Goal: Task Accomplishment & Management: Use online tool/utility

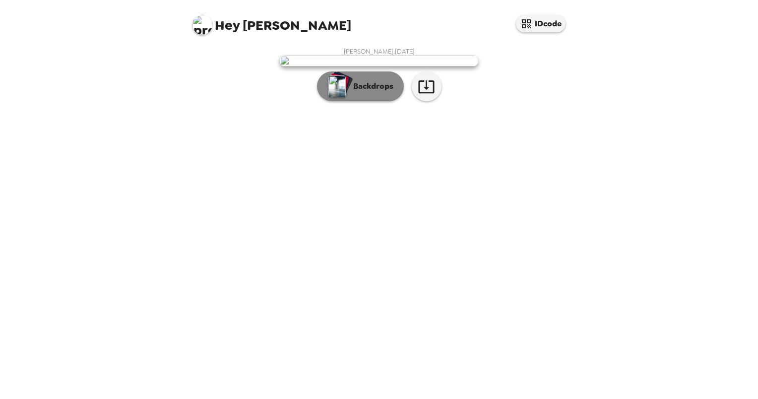
click at [385, 101] on button "Backdrops" at bounding box center [360, 86] width 87 height 30
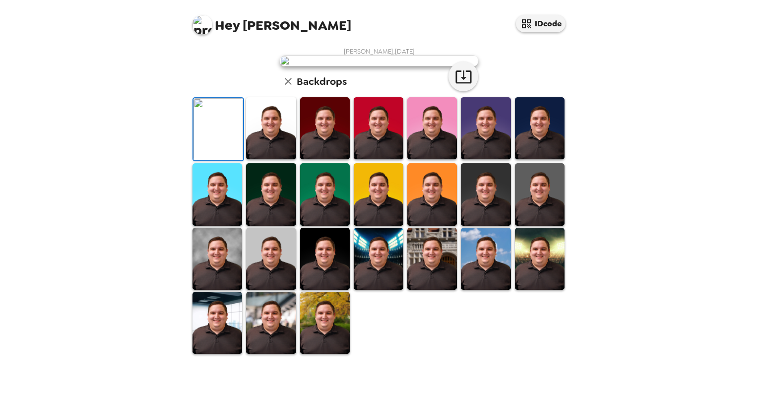
scroll to position [149, 0]
click at [494, 225] on img at bounding box center [486, 194] width 50 height 62
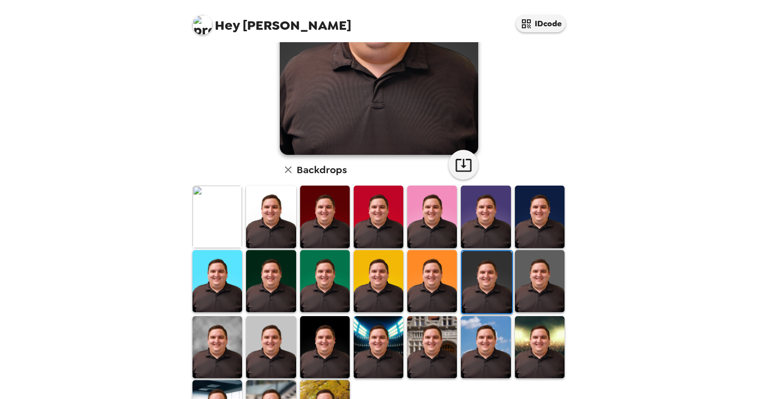
click at [530, 330] on img at bounding box center [540, 347] width 50 height 62
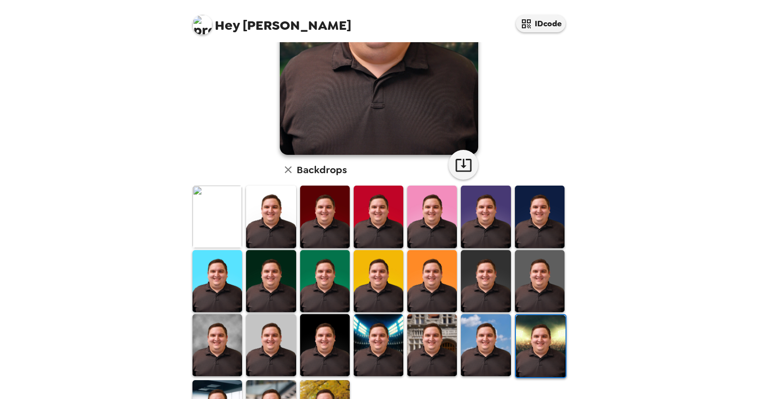
click at [387, 351] on img at bounding box center [379, 345] width 50 height 62
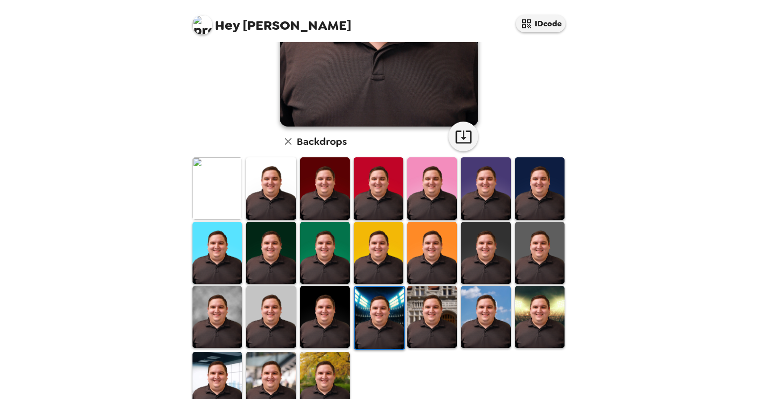
scroll to position [199, 0]
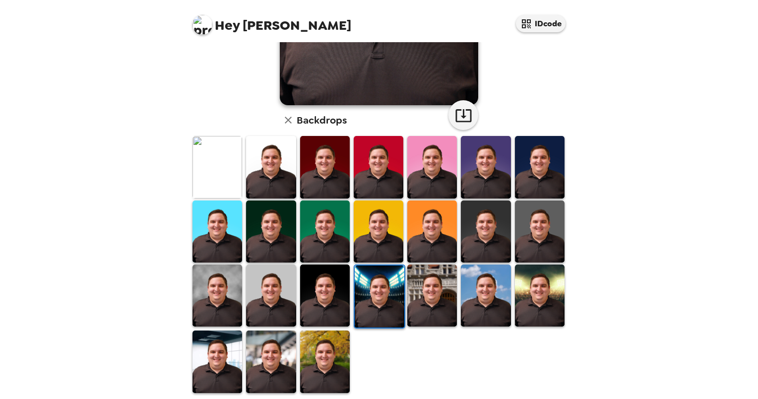
click at [328, 300] on img at bounding box center [325, 296] width 50 height 62
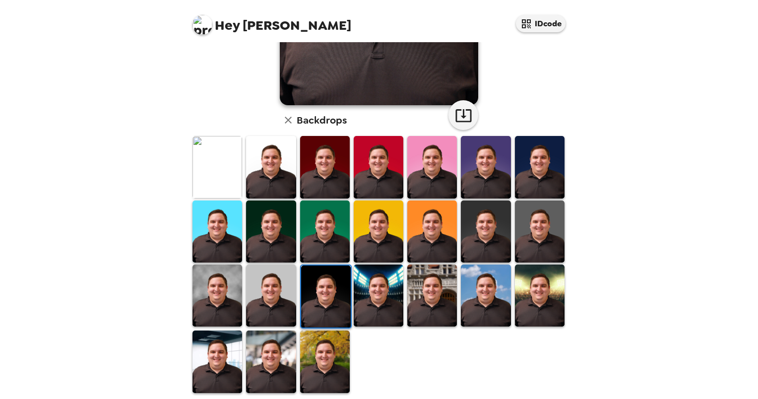
click at [234, 290] on img at bounding box center [218, 296] width 50 height 62
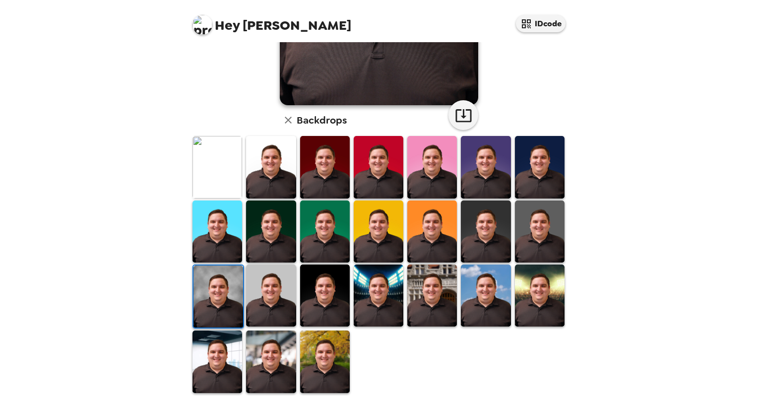
click at [319, 364] on img at bounding box center [325, 362] width 50 height 62
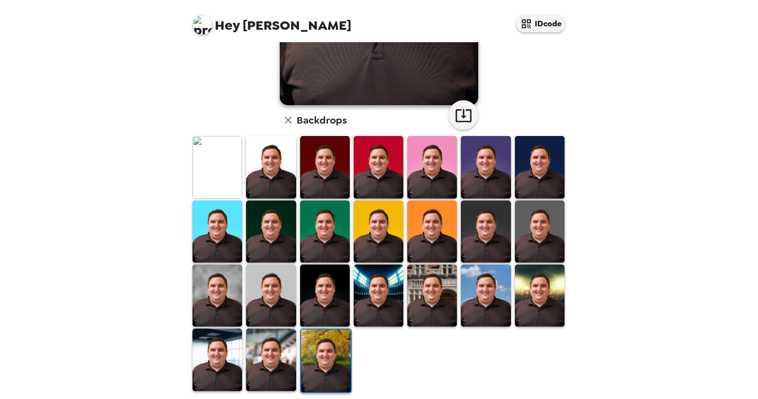
scroll to position [0, 0]
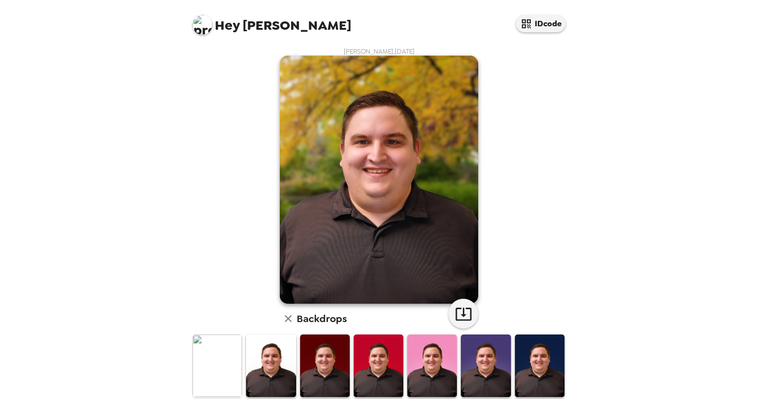
click at [328, 361] on img at bounding box center [325, 366] width 50 height 62
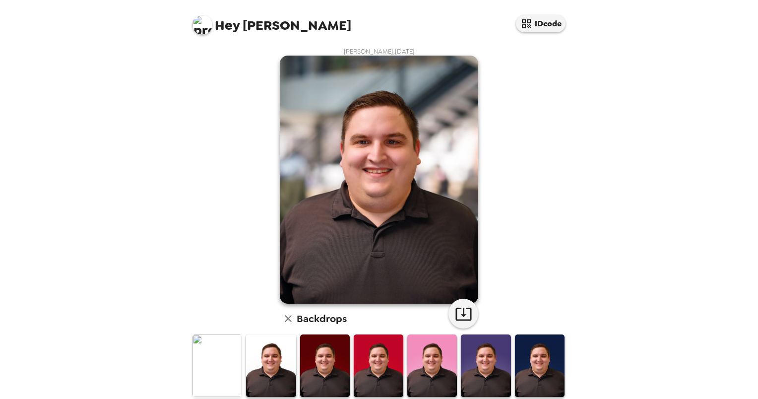
scroll to position [202, 0]
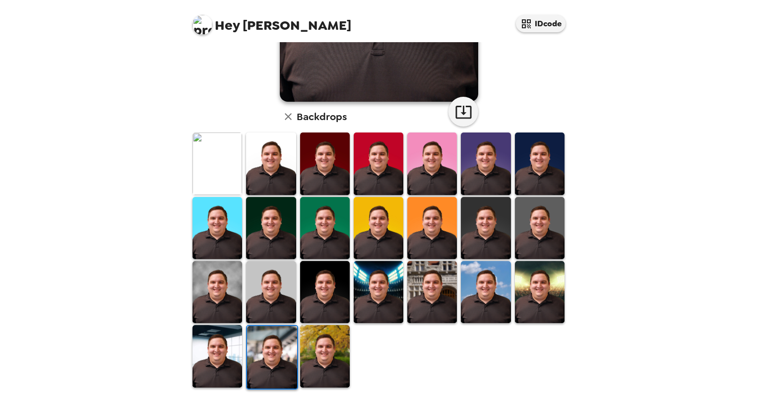
click at [295, 339] on div at bounding box center [272, 357] width 52 height 64
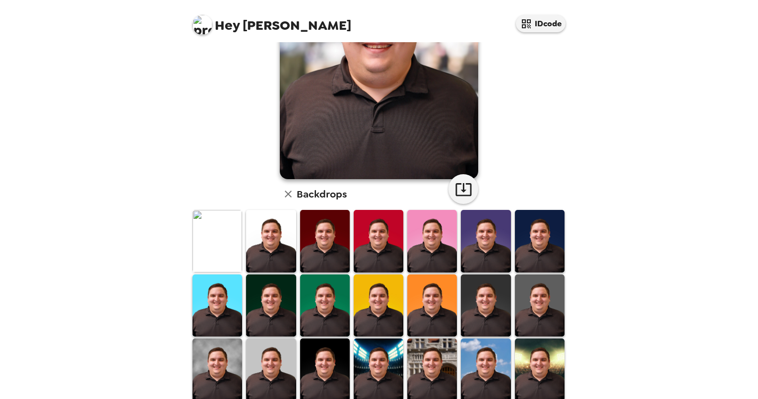
scroll to position [159, 0]
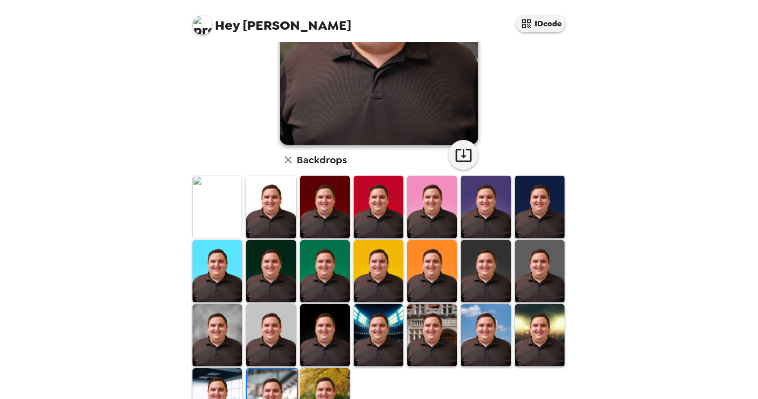
click at [488, 329] on img at bounding box center [486, 335] width 50 height 62
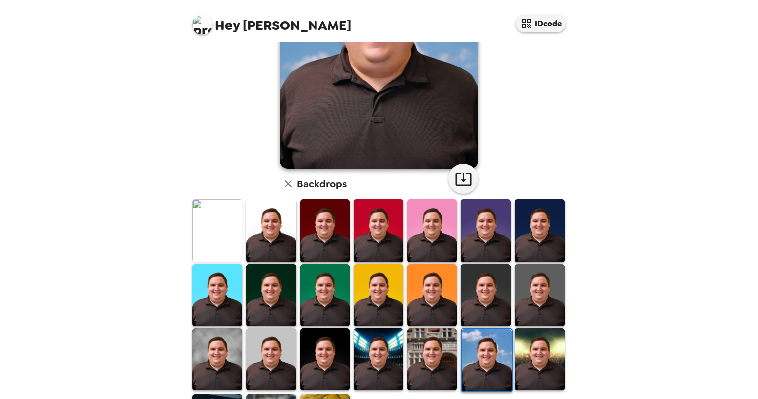
scroll to position [152, 0]
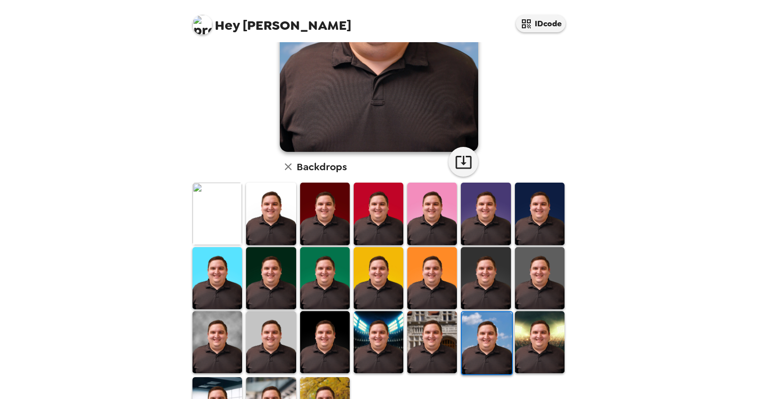
click at [522, 329] on img at bounding box center [540, 342] width 50 height 62
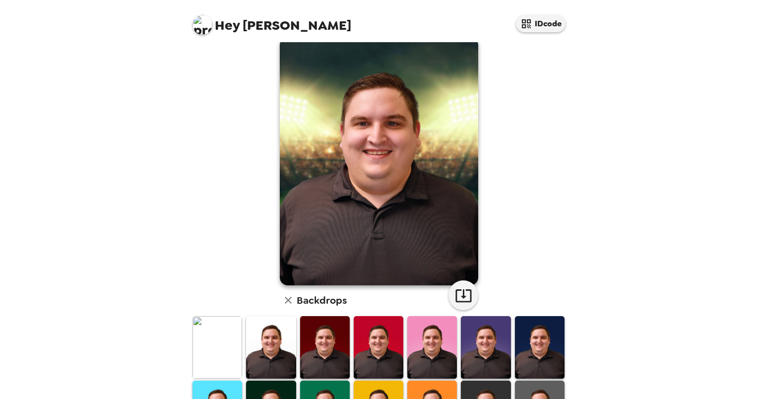
scroll to position [0, 0]
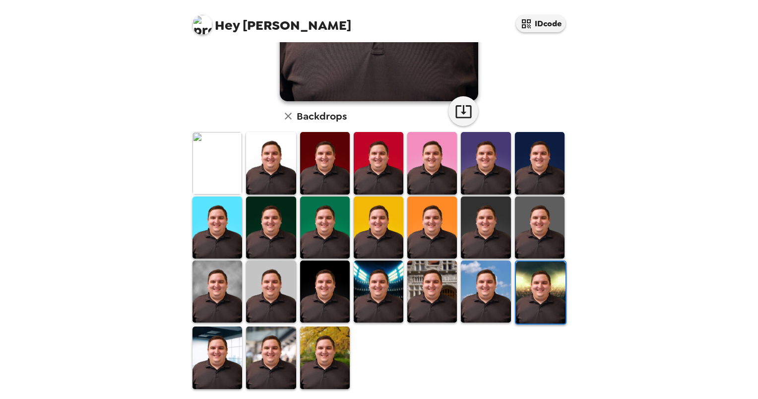
click at [380, 300] on img at bounding box center [379, 292] width 50 height 62
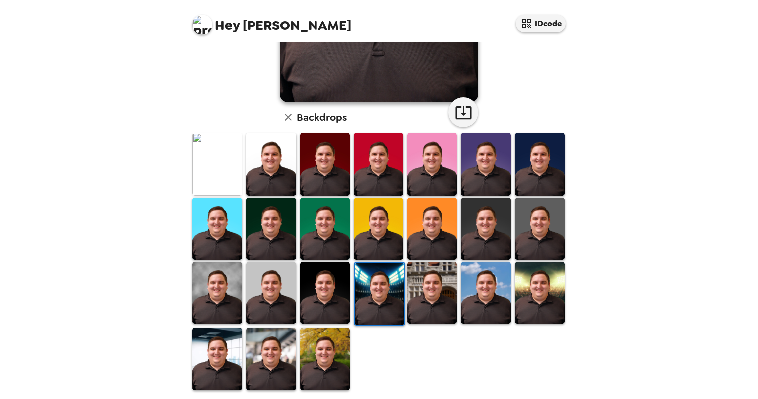
scroll to position [0, 0]
